Goal: Transaction & Acquisition: Obtain resource

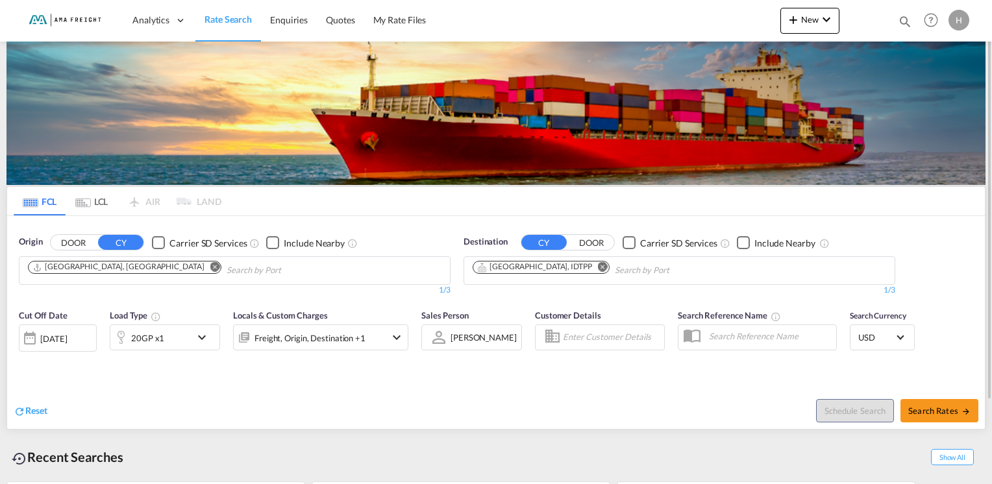
click at [598, 265] on md-icon "Remove" at bounding box center [603, 267] width 10 height 10
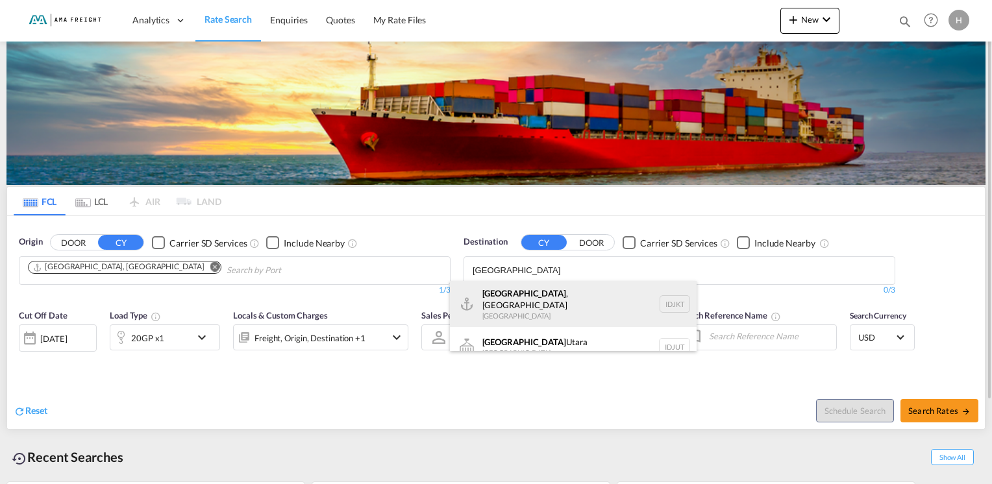
type input "[GEOGRAPHIC_DATA]"
click at [555, 298] on div "[GEOGRAPHIC_DATA] , [GEOGRAPHIC_DATA] [GEOGRAPHIC_DATA] IDJKT" at bounding box center [573, 304] width 247 height 47
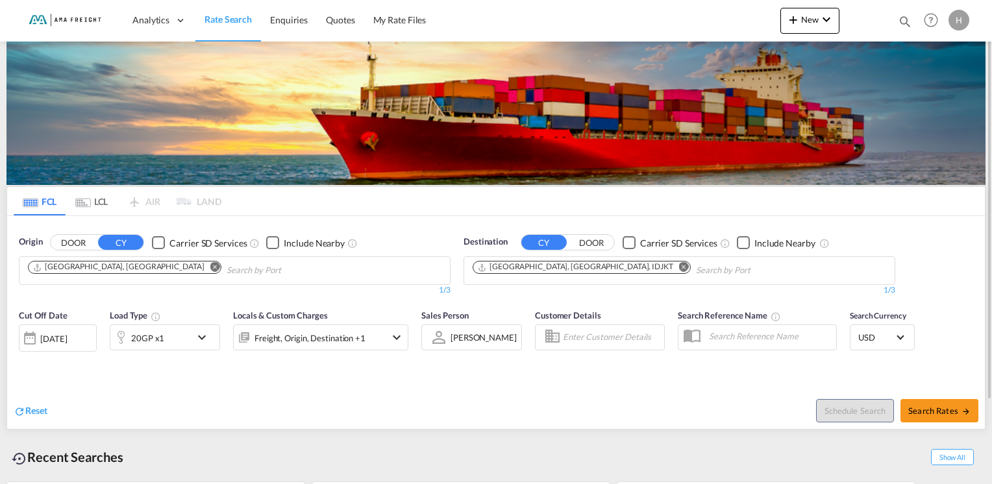
click at [201, 336] on md-icon "icon-chevron-down" at bounding box center [205, 338] width 22 height 16
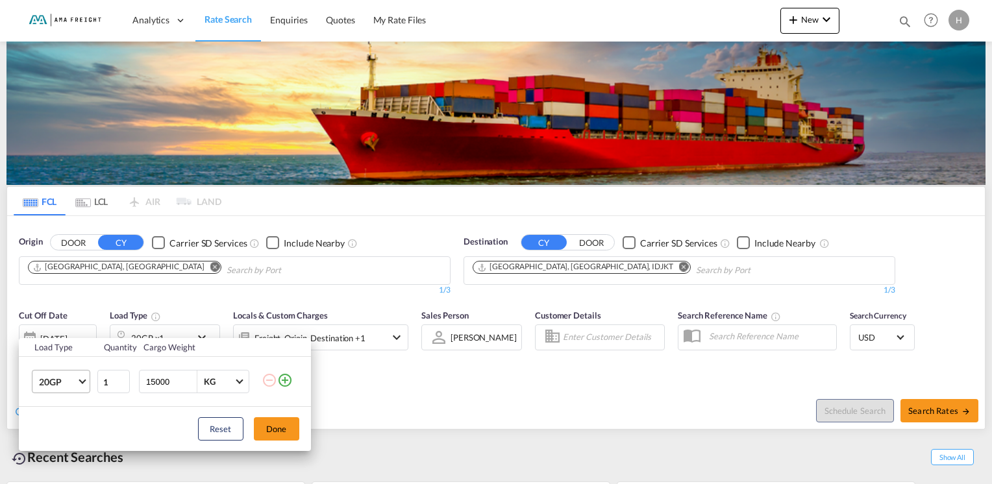
click at [80, 382] on md-select-value "20GP" at bounding box center [64, 382] width 52 height 22
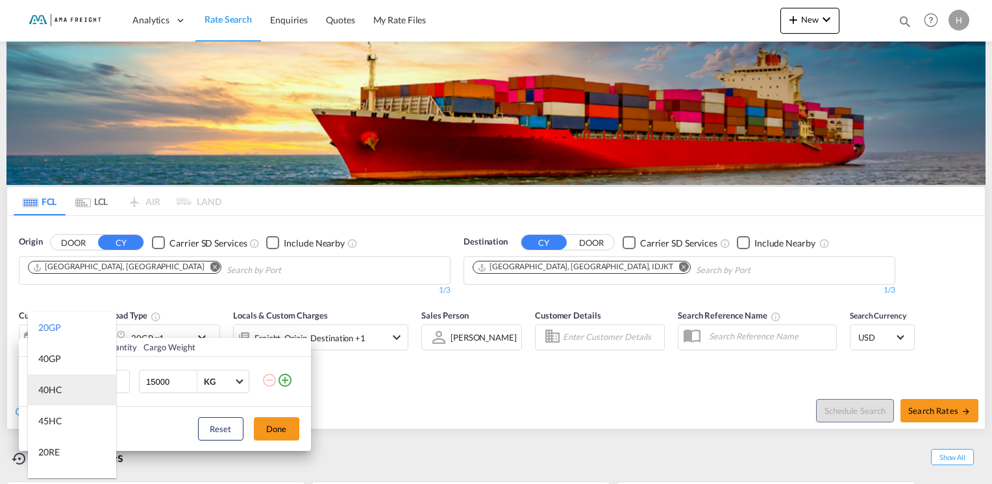
click at [68, 391] on md-option "40HC" at bounding box center [72, 390] width 88 height 31
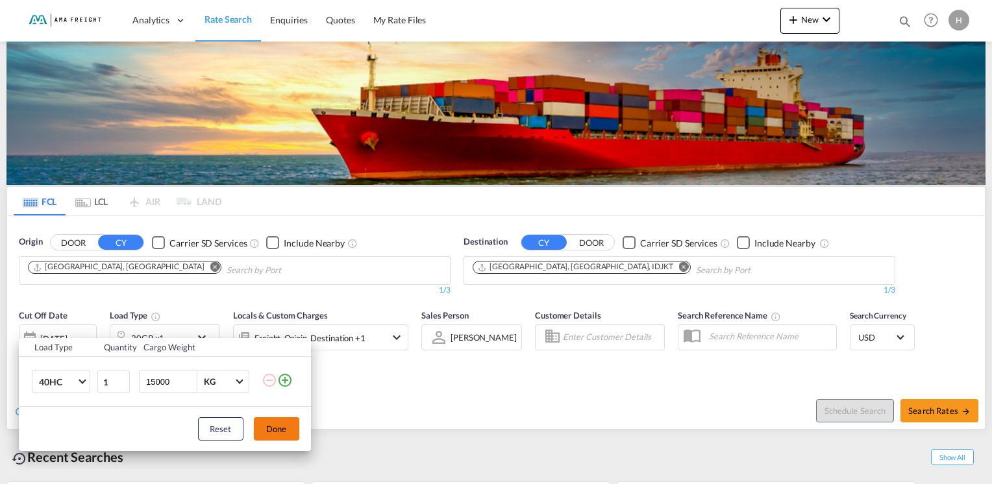
click at [291, 428] on button "Done" at bounding box center [276, 428] width 45 height 23
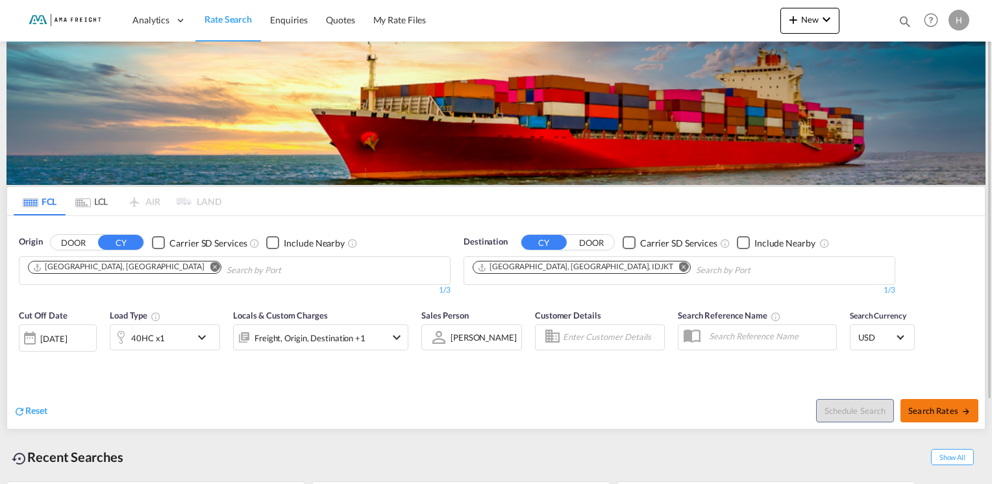
click at [941, 409] on span "Search Rates" at bounding box center [939, 411] width 62 height 10
type input "DEHAM to IDJKT / [DATE]"
